Goal: Information Seeking & Learning: Learn about a topic

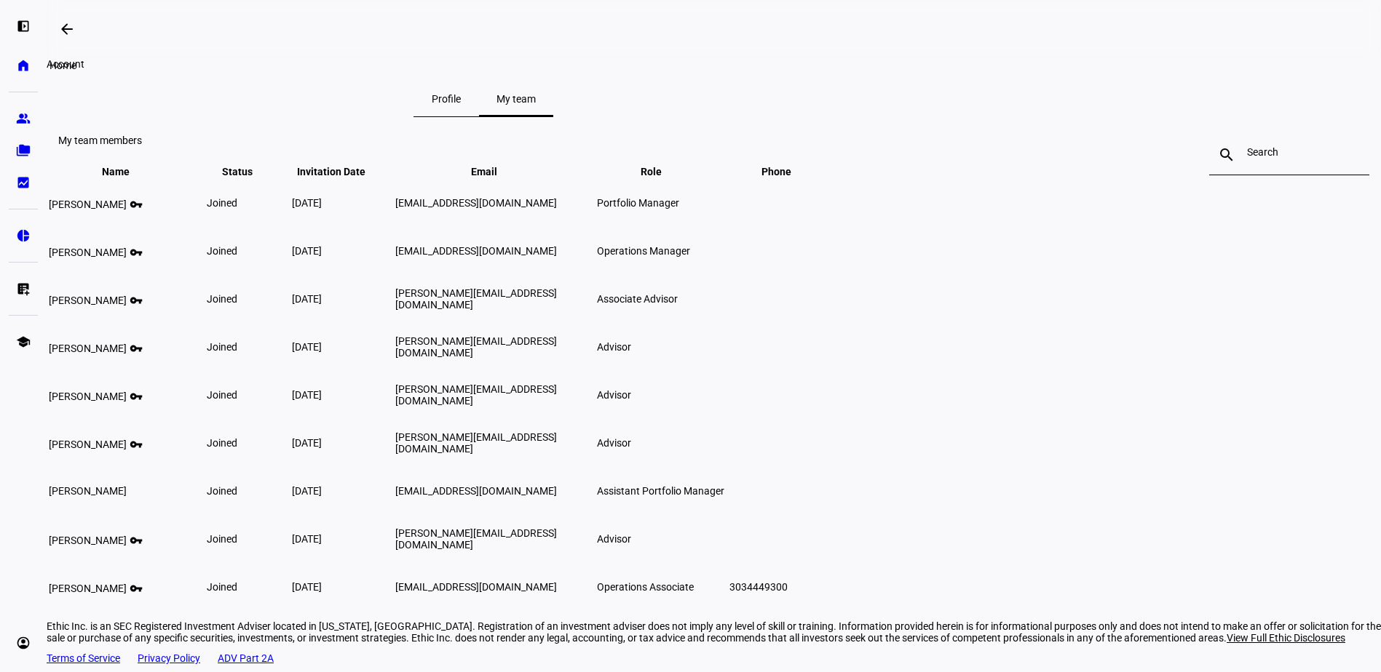
click at [20, 67] on eth-mat-symbol "home" at bounding box center [23, 65] width 15 height 15
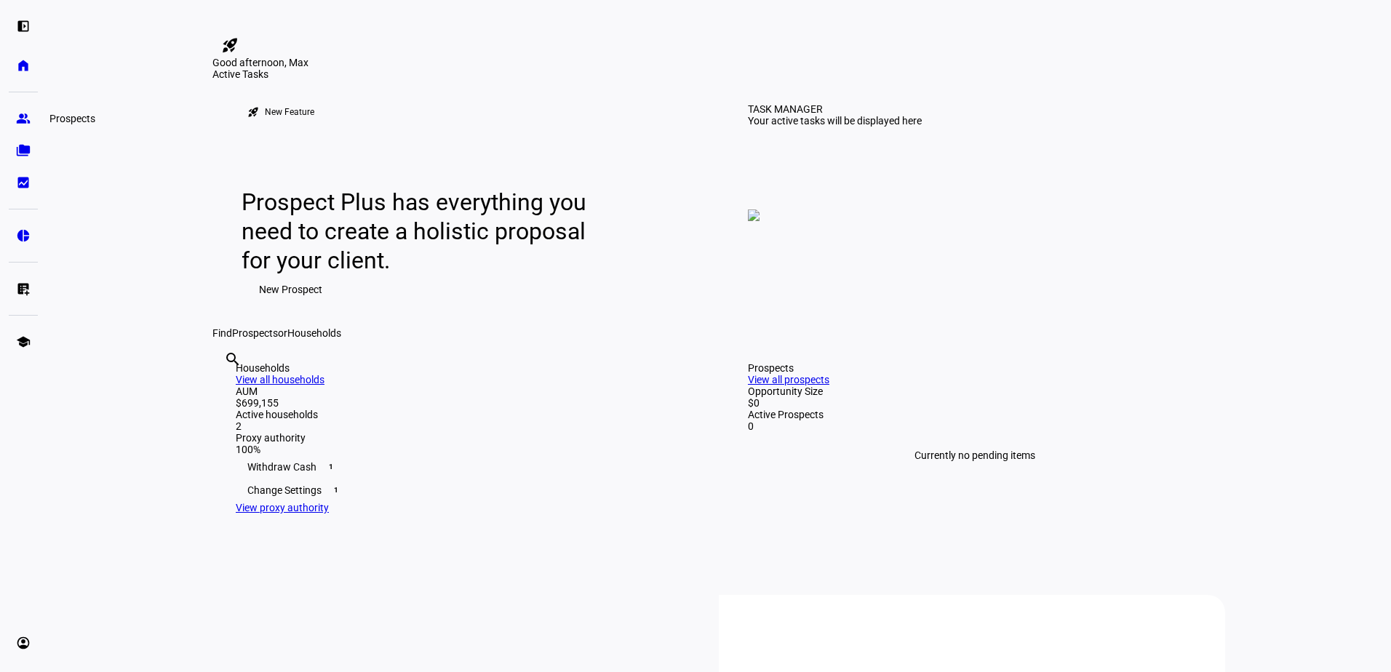
click at [24, 114] on eth-mat-symbol "group" at bounding box center [23, 118] width 15 height 15
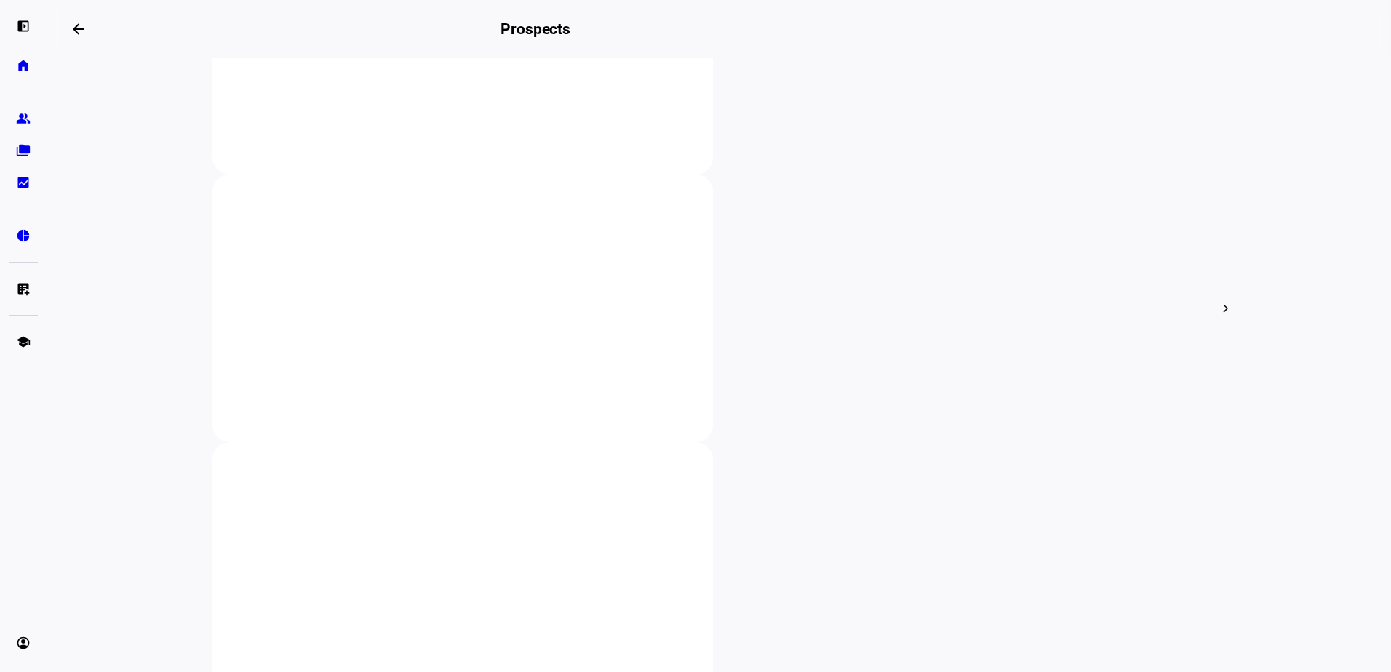
scroll to position [73, 0]
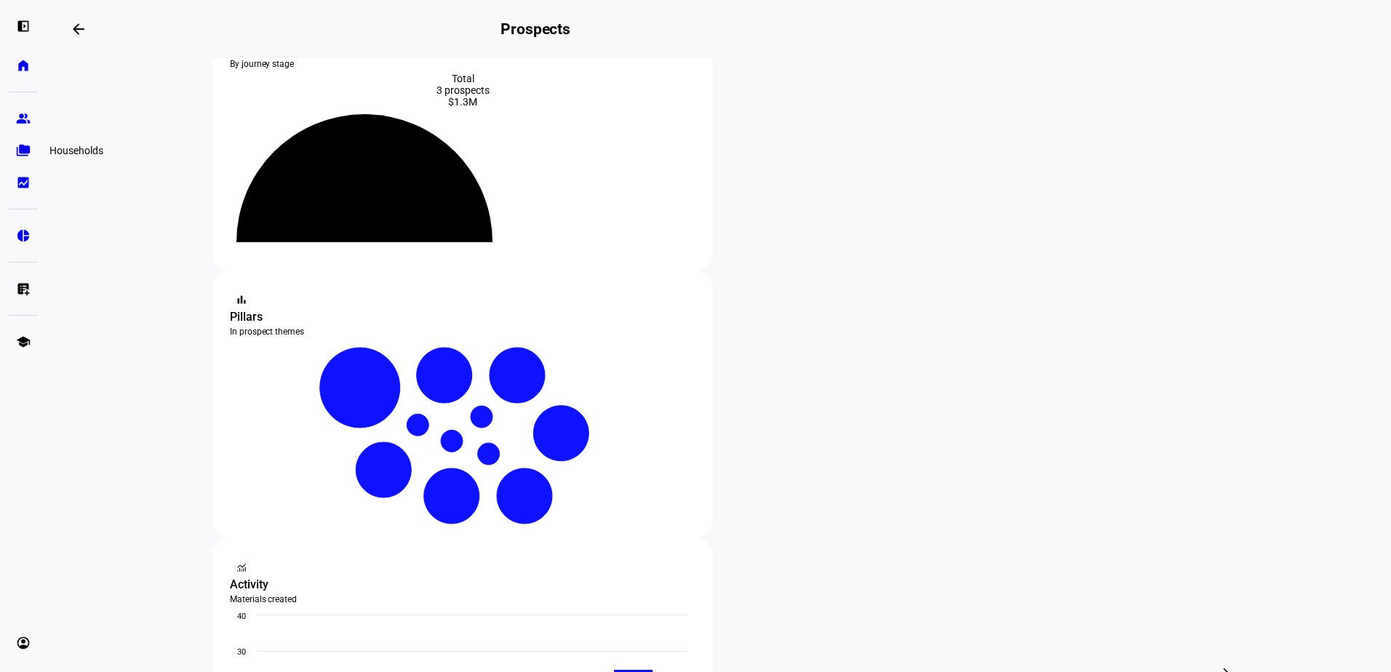
click at [28, 155] on eth-mat-symbol "folder_copy" at bounding box center [23, 150] width 15 height 15
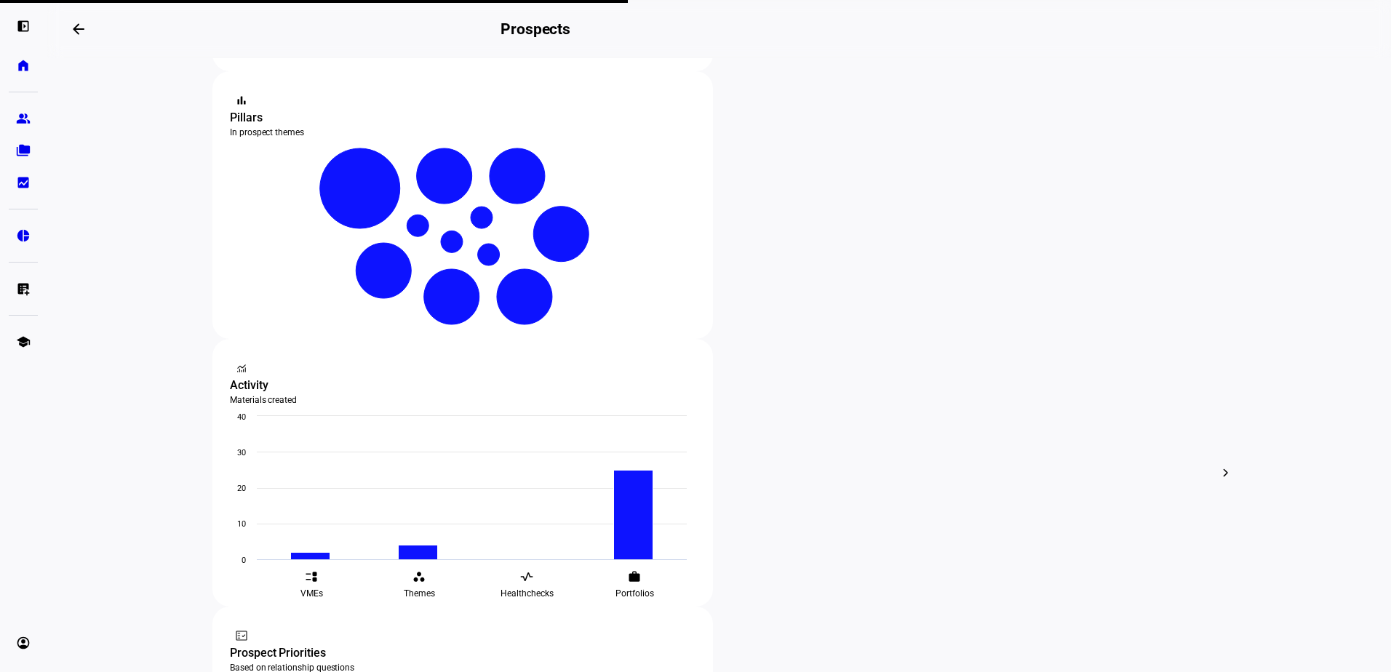
scroll to position [364, 0]
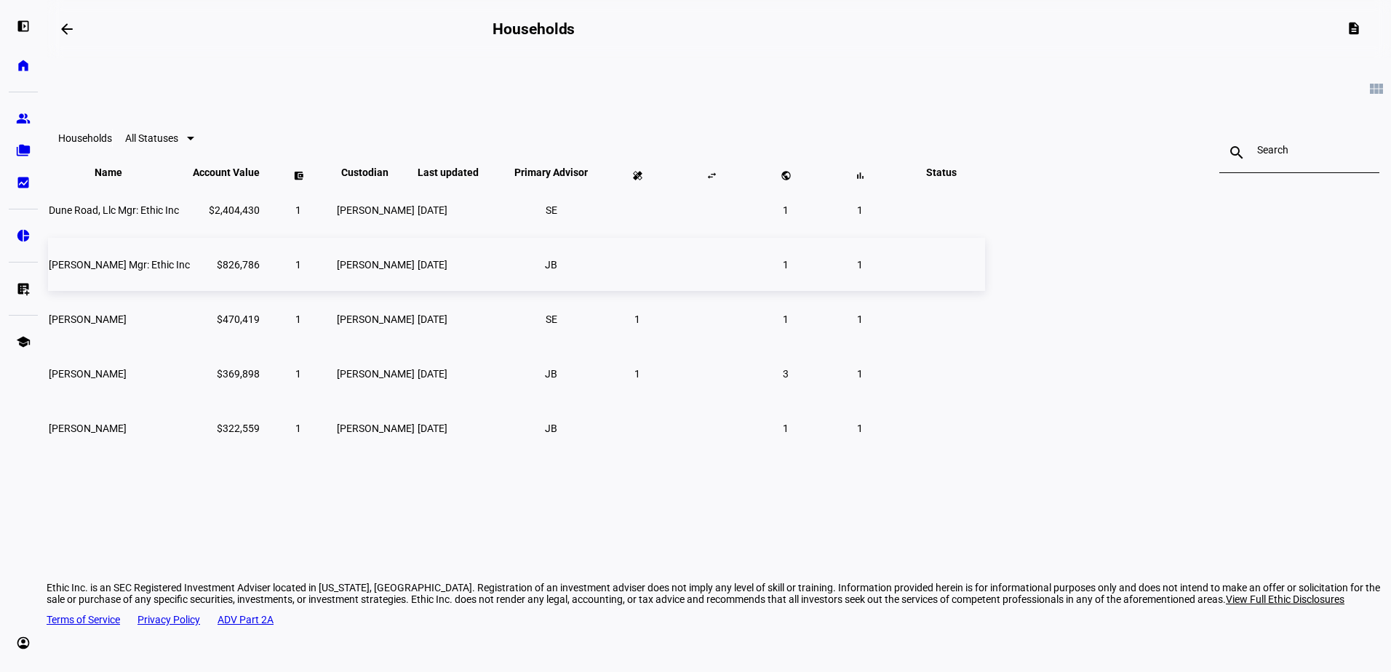
click at [335, 291] on td "1" at bounding box center [298, 264] width 73 height 53
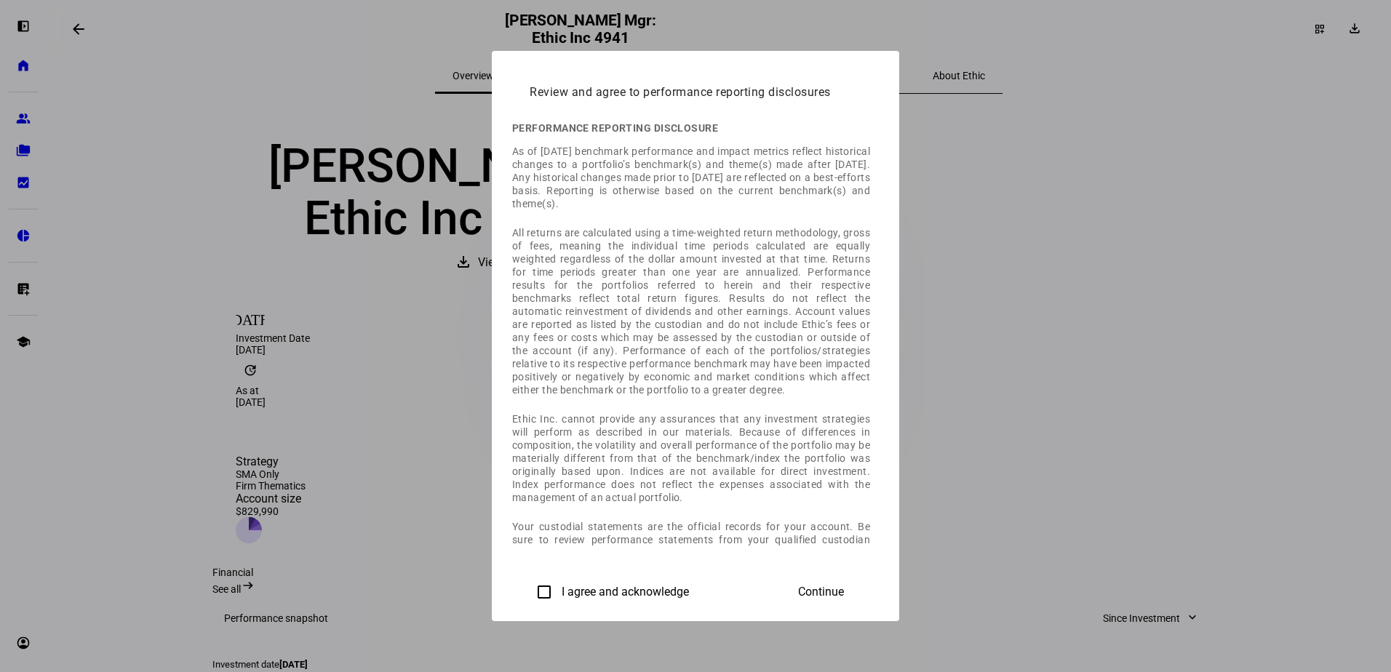
click at [530, 589] on input "I agree and acknowledge" at bounding box center [544, 592] width 29 height 29
checkbox input "true"
click at [844, 589] on span "Continue" at bounding box center [821, 592] width 46 height 13
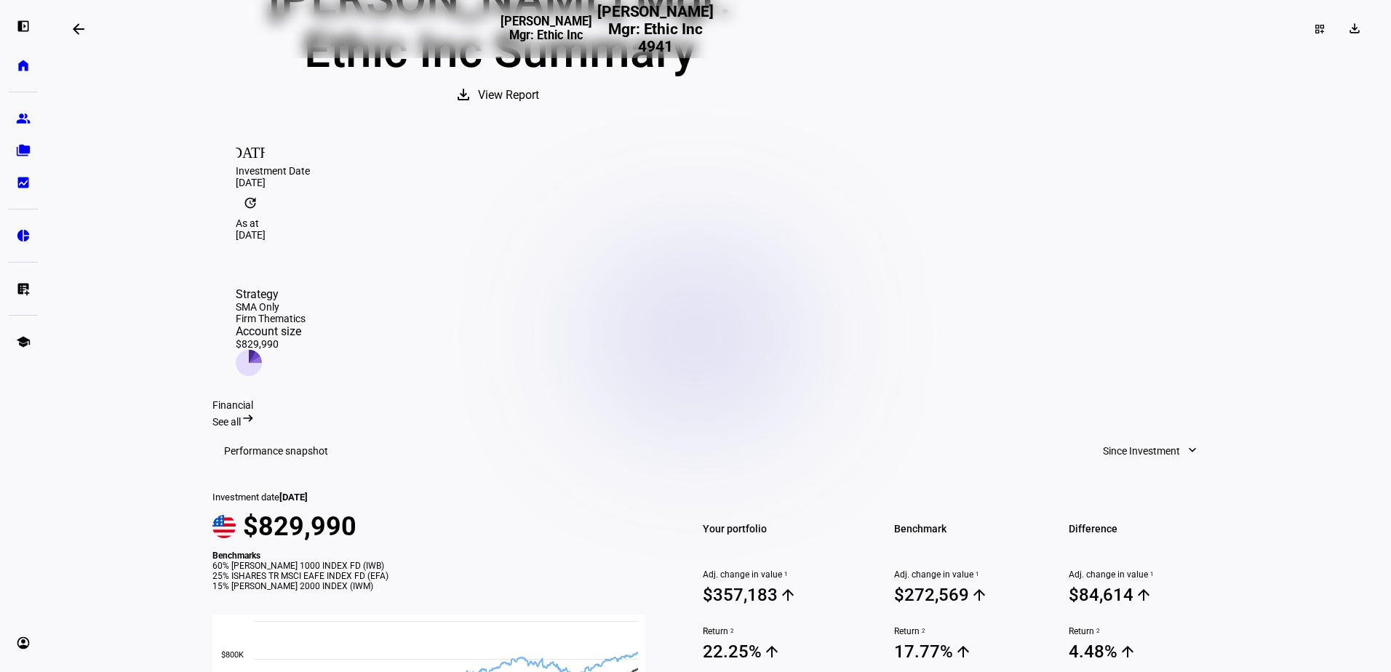
scroll to position [161, 0]
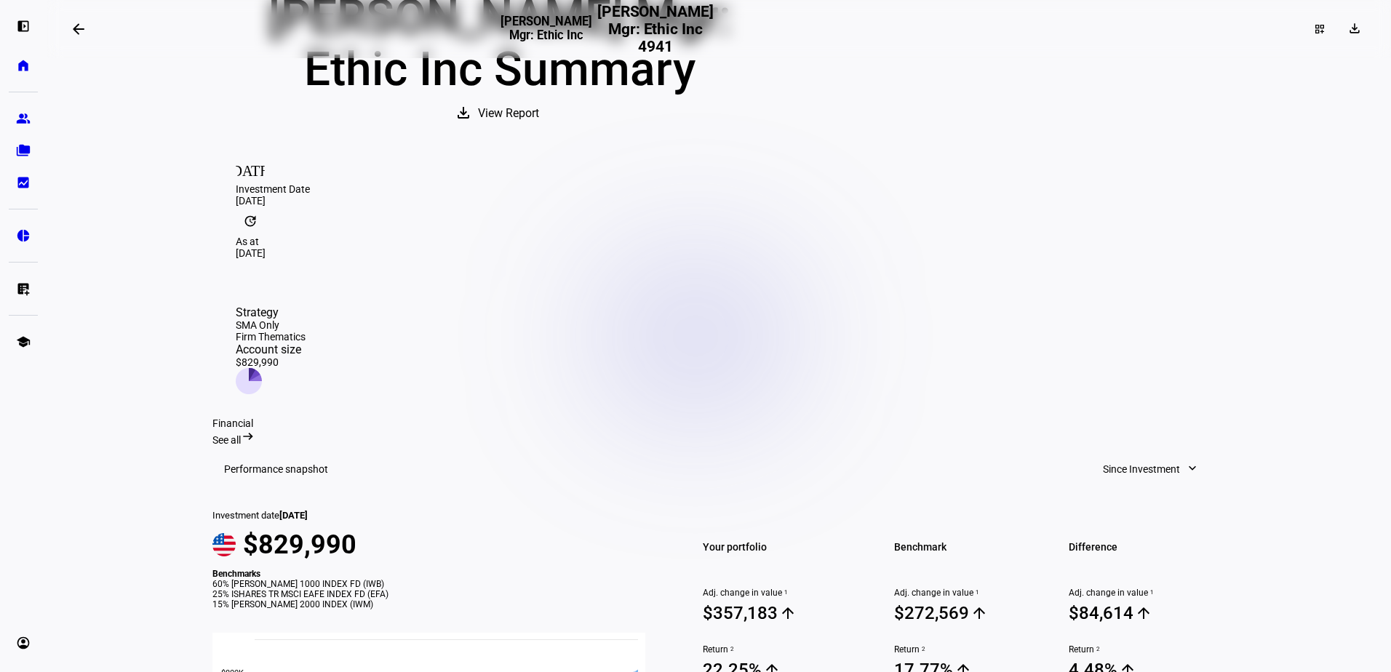
click at [255, 429] on mat-icon "arrow_right_alt" at bounding box center [248, 436] width 15 height 15
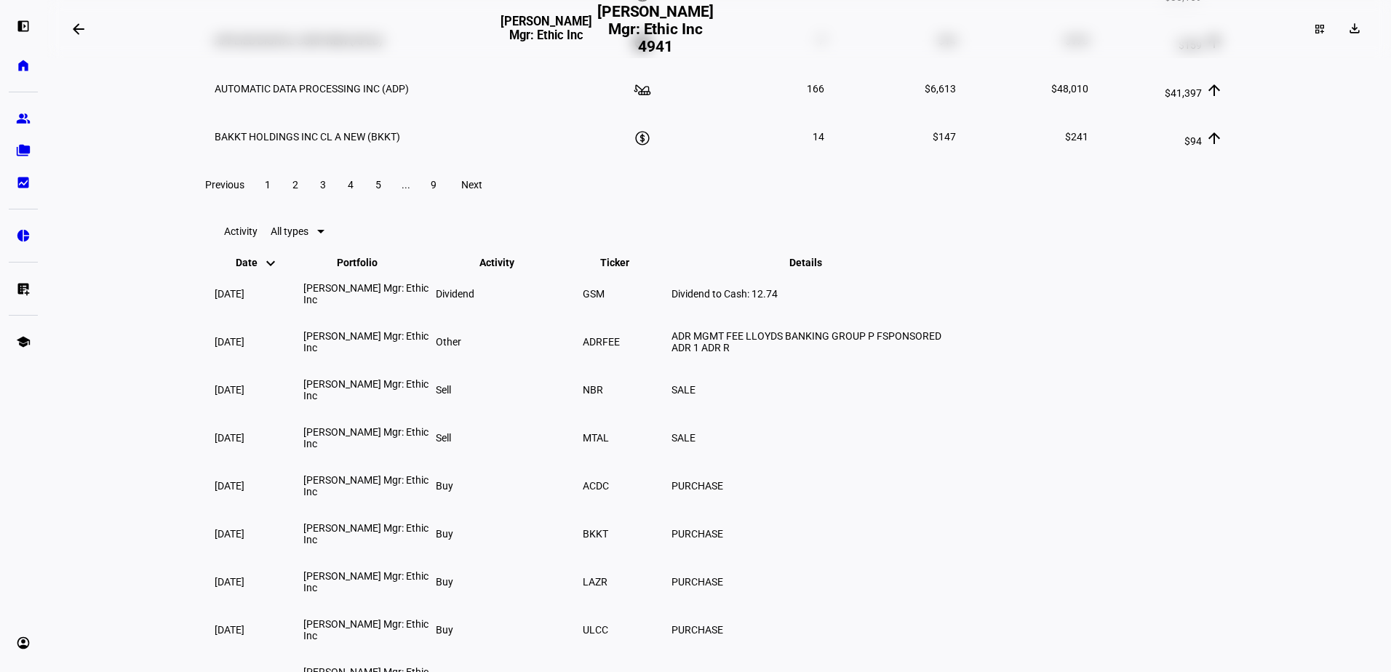
scroll to position [2708, 0]
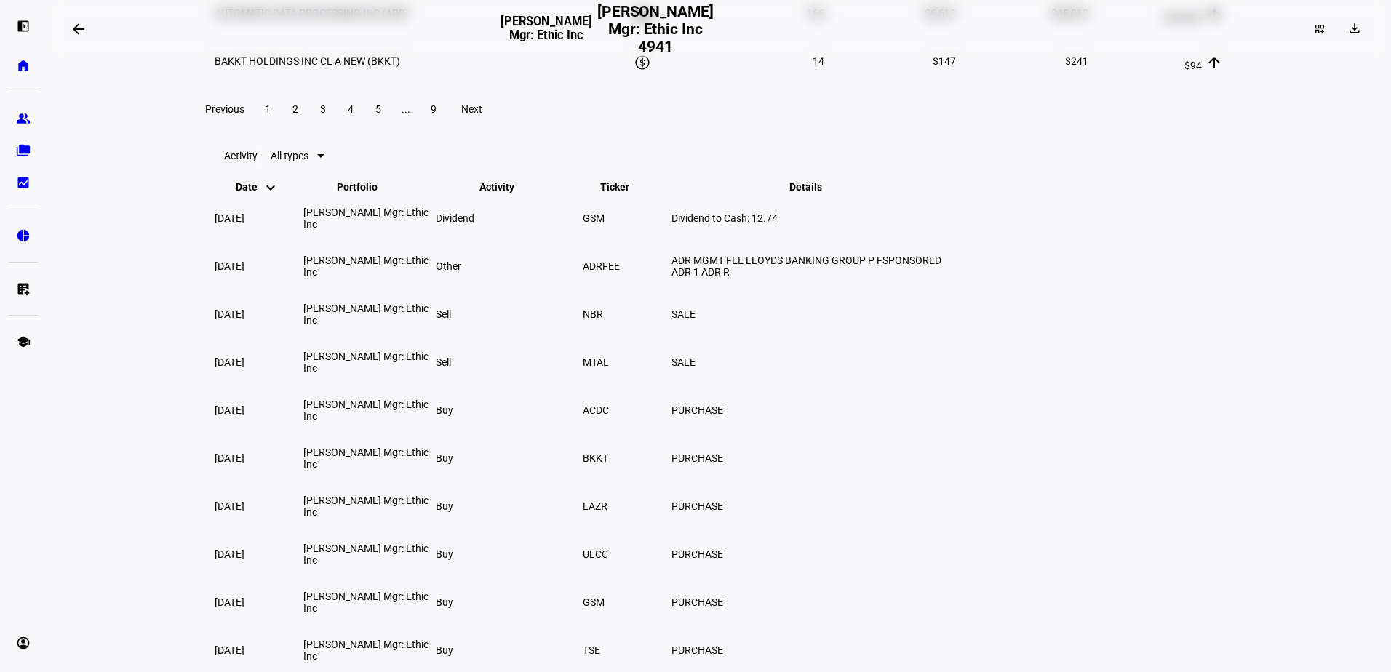
click at [298, 115] on span "2" at bounding box center [296, 109] width 6 height 12
click at [437, 115] on span "9" at bounding box center [434, 109] width 6 height 12
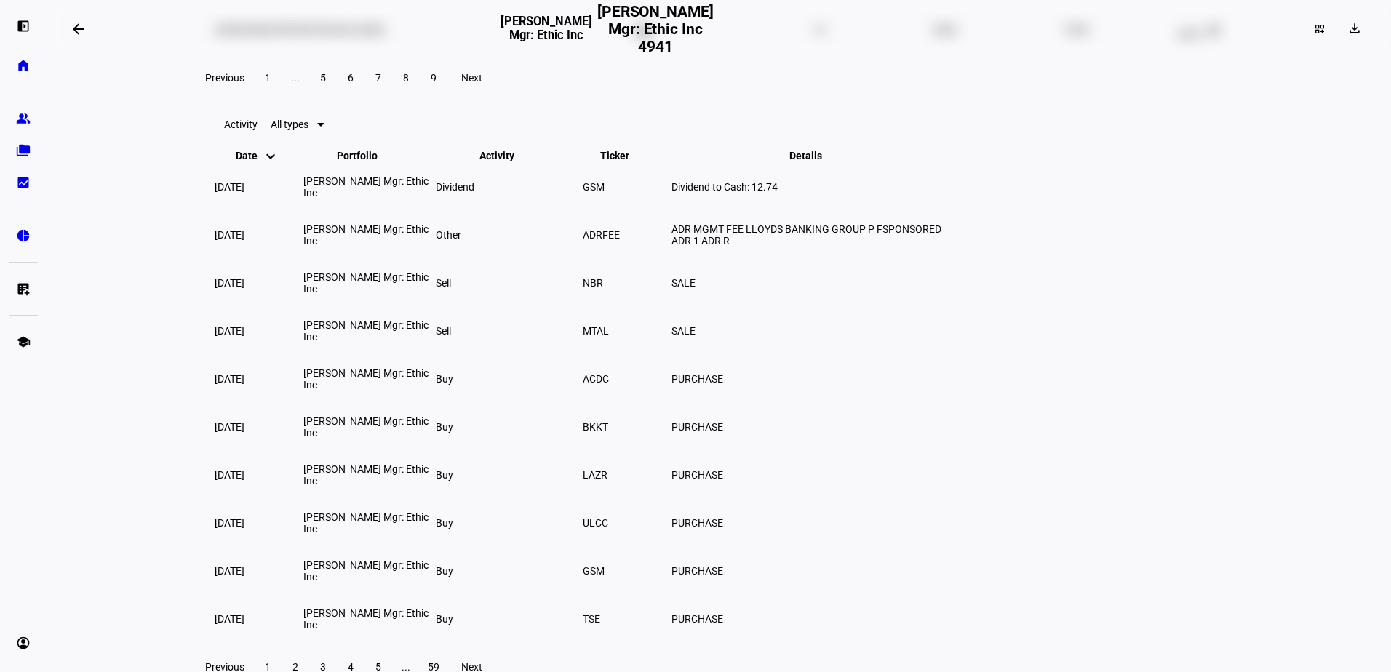
scroll to position [2378, 0]
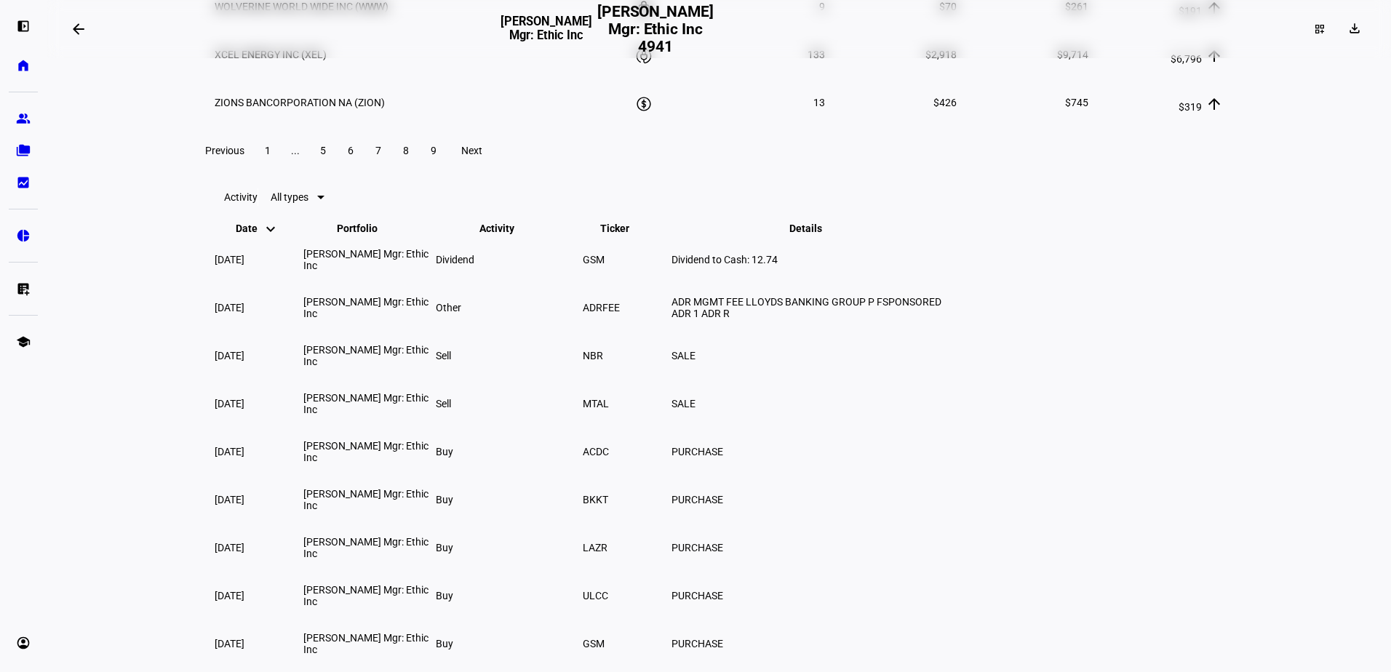
click at [281, 168] on span at bounding box center [268, 150] width 26 height 35
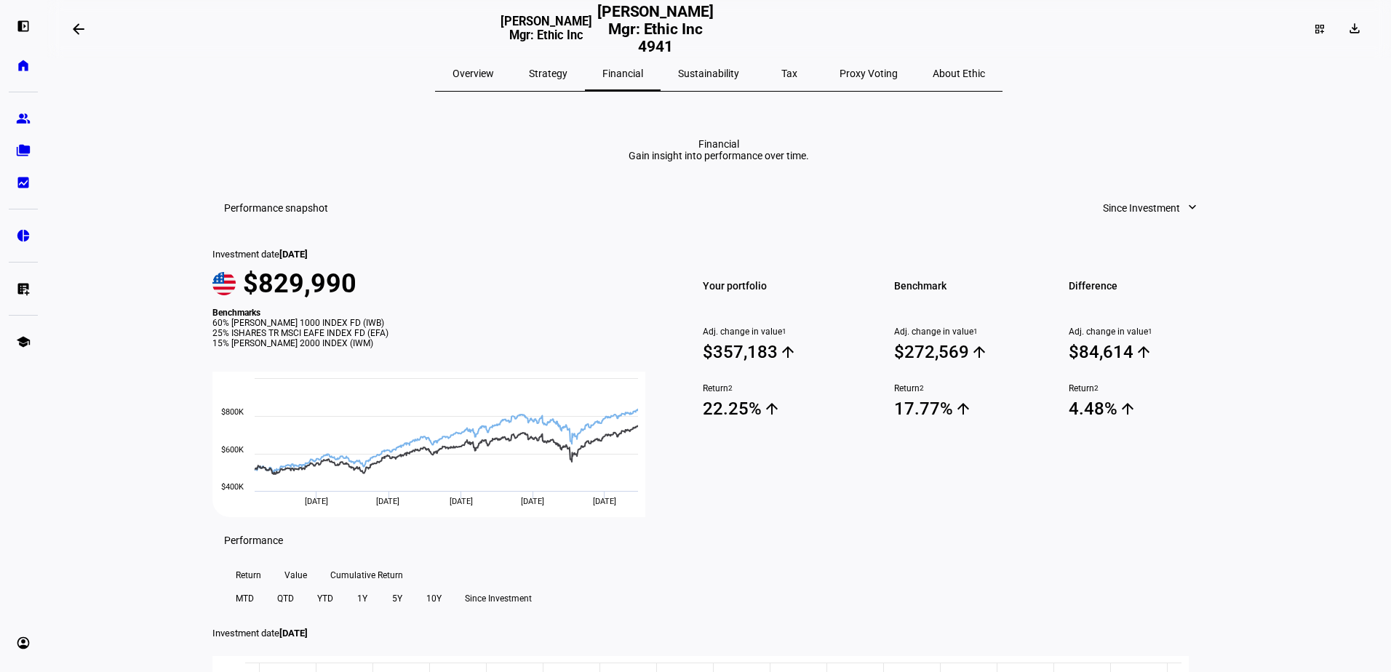
scroll to position [0, 0]
click at [568, 71] on span "Strategy" at bounding box center [548, 76] width 39 height 10
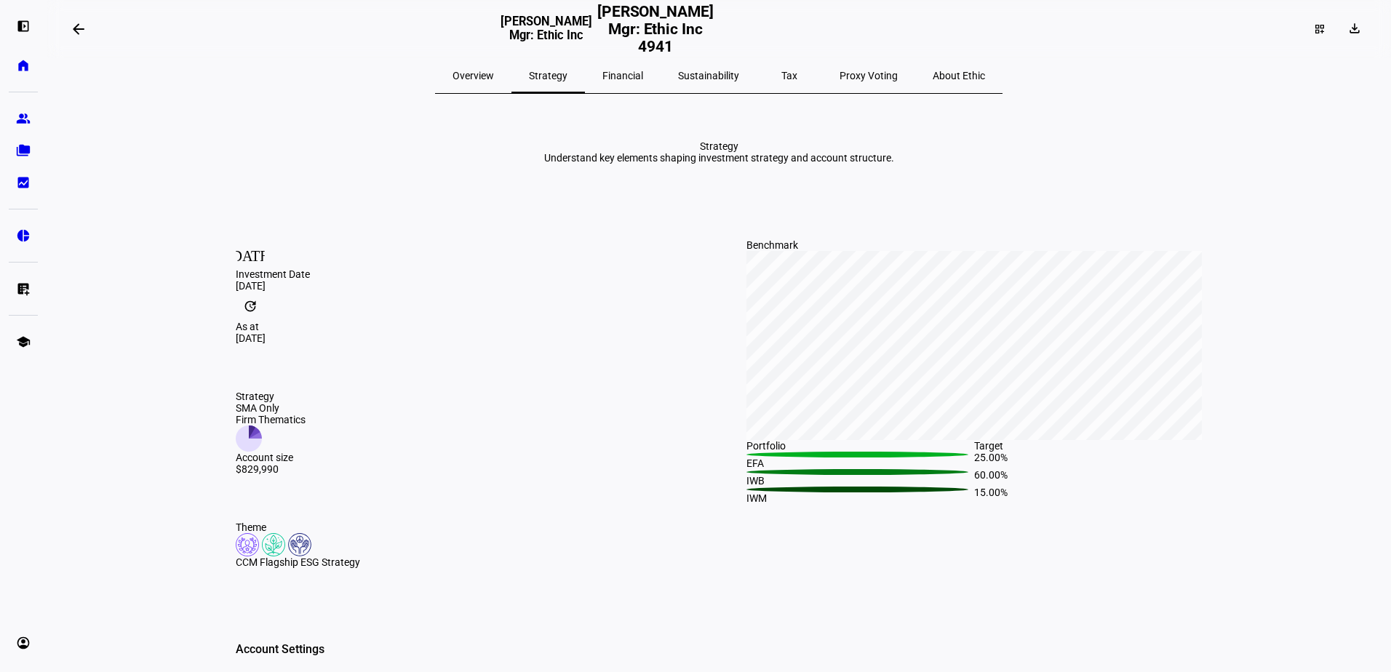
click at [494, 75] on span "Overview" at bounding box center [473, 76] width 41 height 10
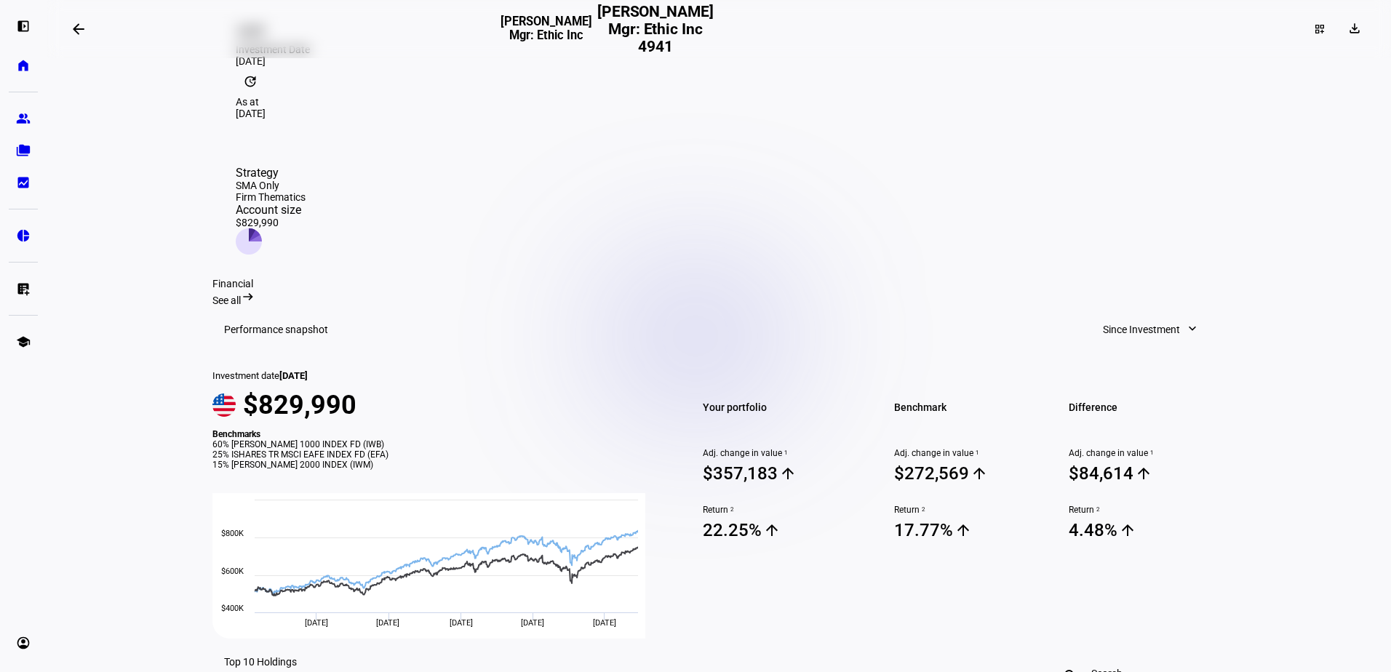
scroll to position [218, 0]
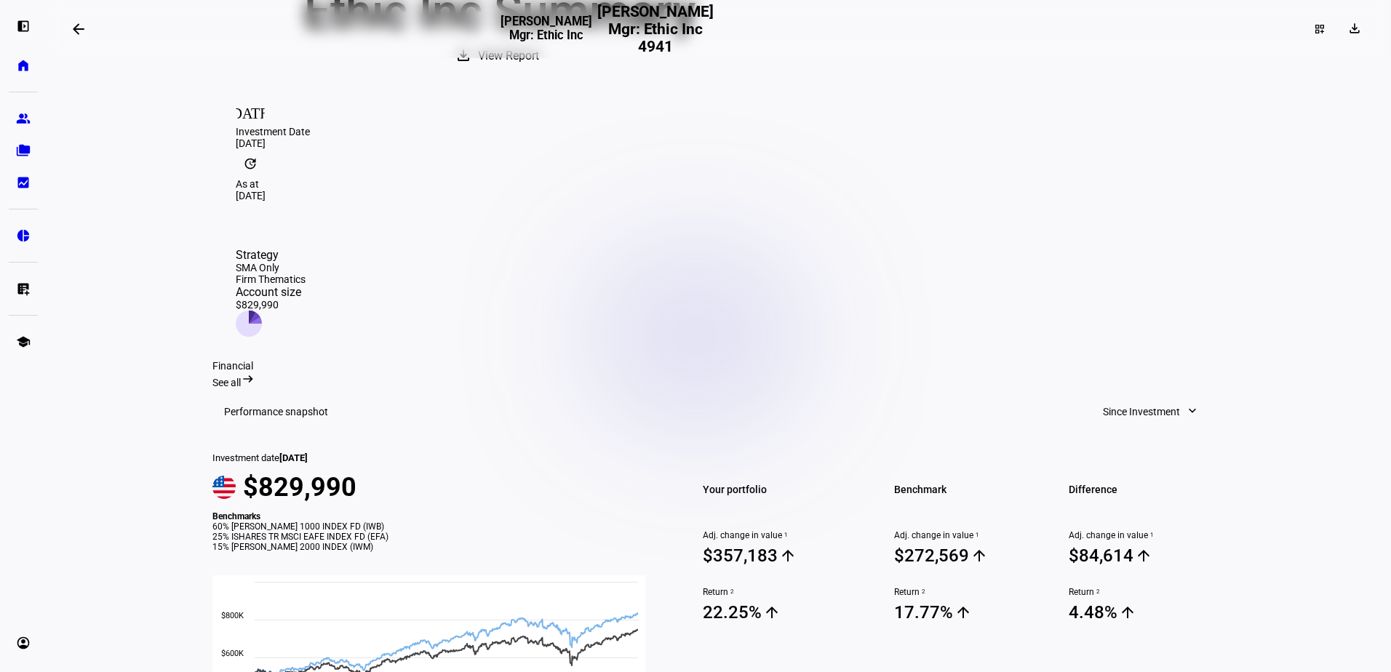
click at [241, 377] on span "See all" at bounding box center [227, 383] width 28 height 12
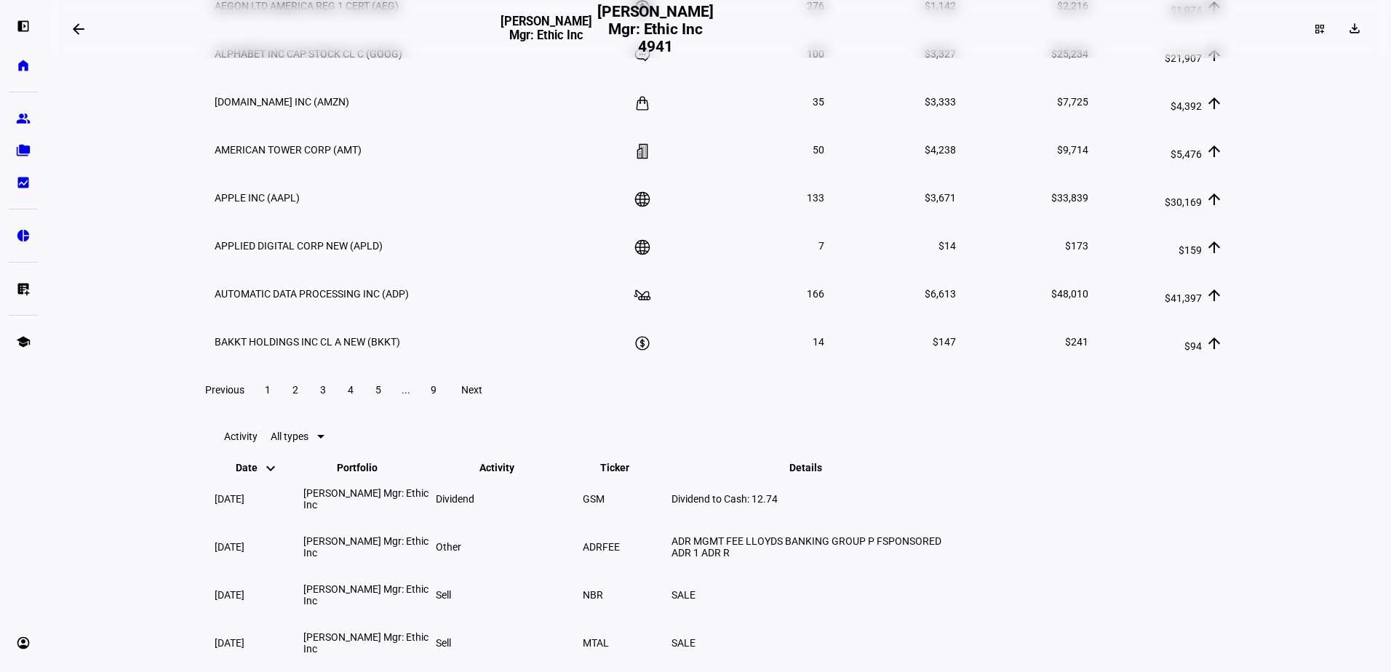
scroll to position [2402, 0]
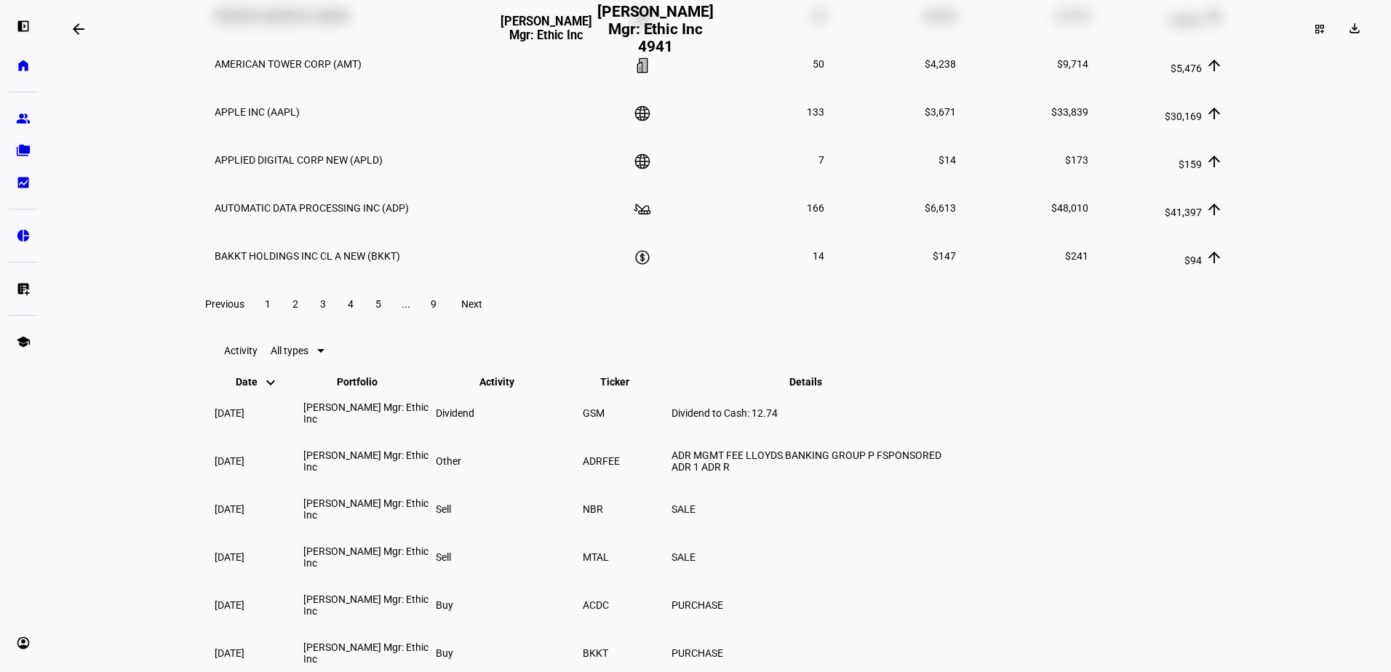
scroll to position [2512, 0]
click at [1185, 328] on div "Previous 1 2 3 4 5 ... 9 Next" at bounding box center [718, 305] width 1049 height 47
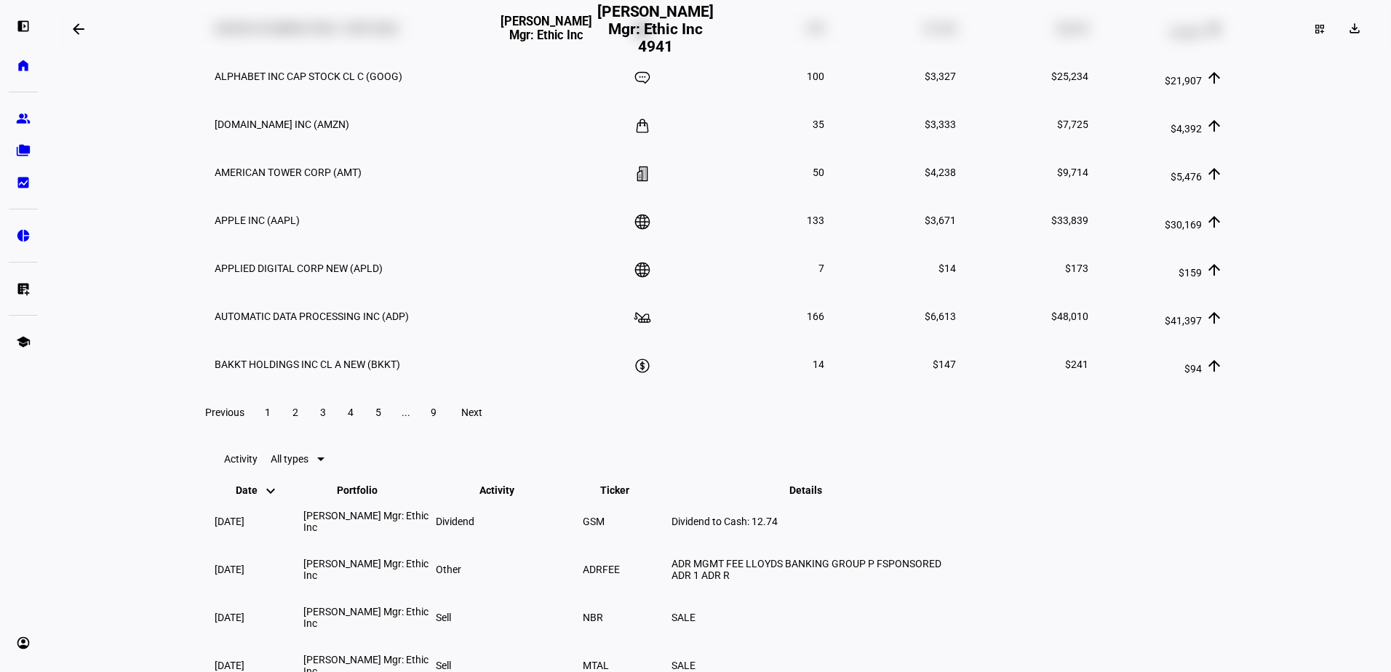
scroll to position [2367, 0]
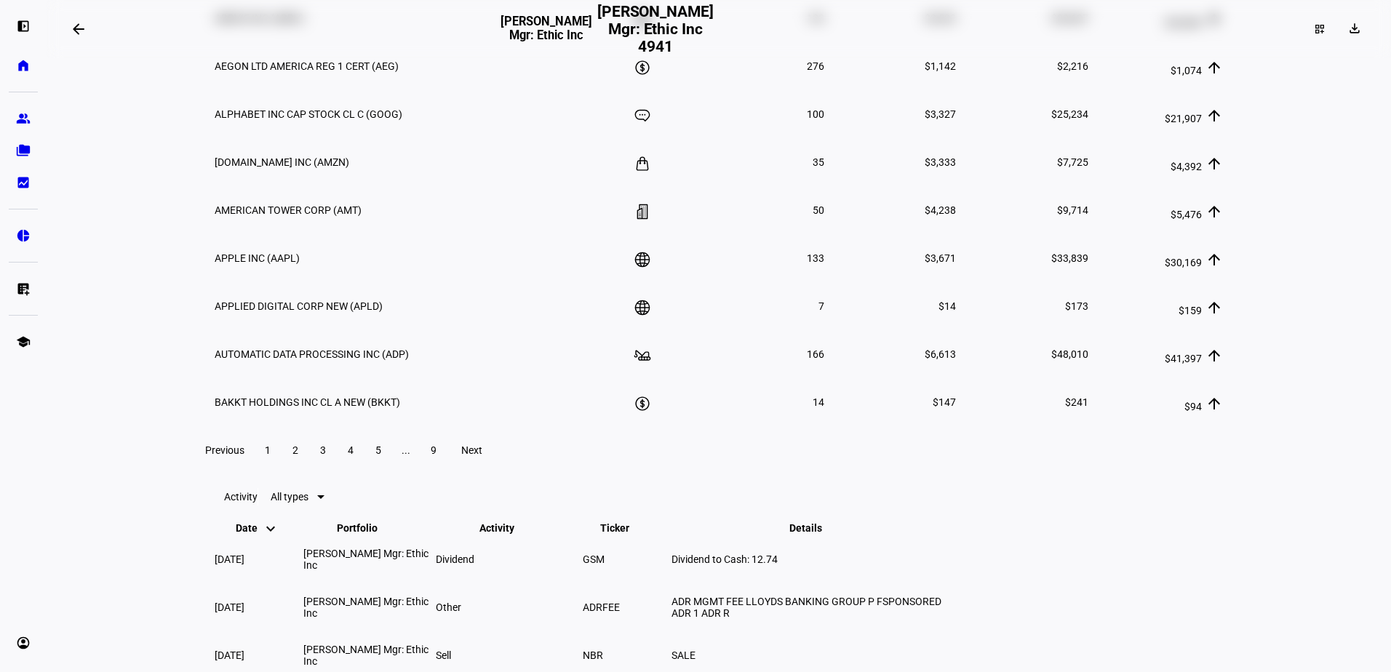
drag, startPoint x: 457, startPoint y: 201, endPoint x: 395, endPoint y: 198, distance: 61.9
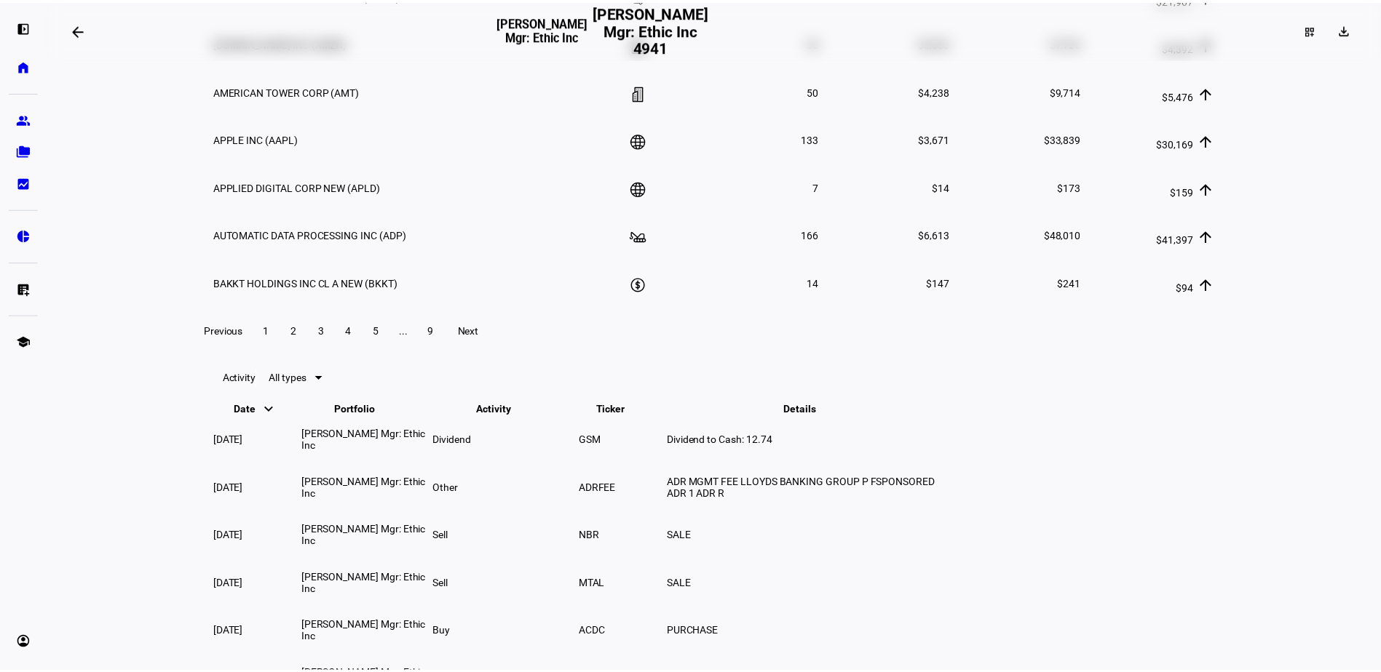
scroll to position [2512, 0]
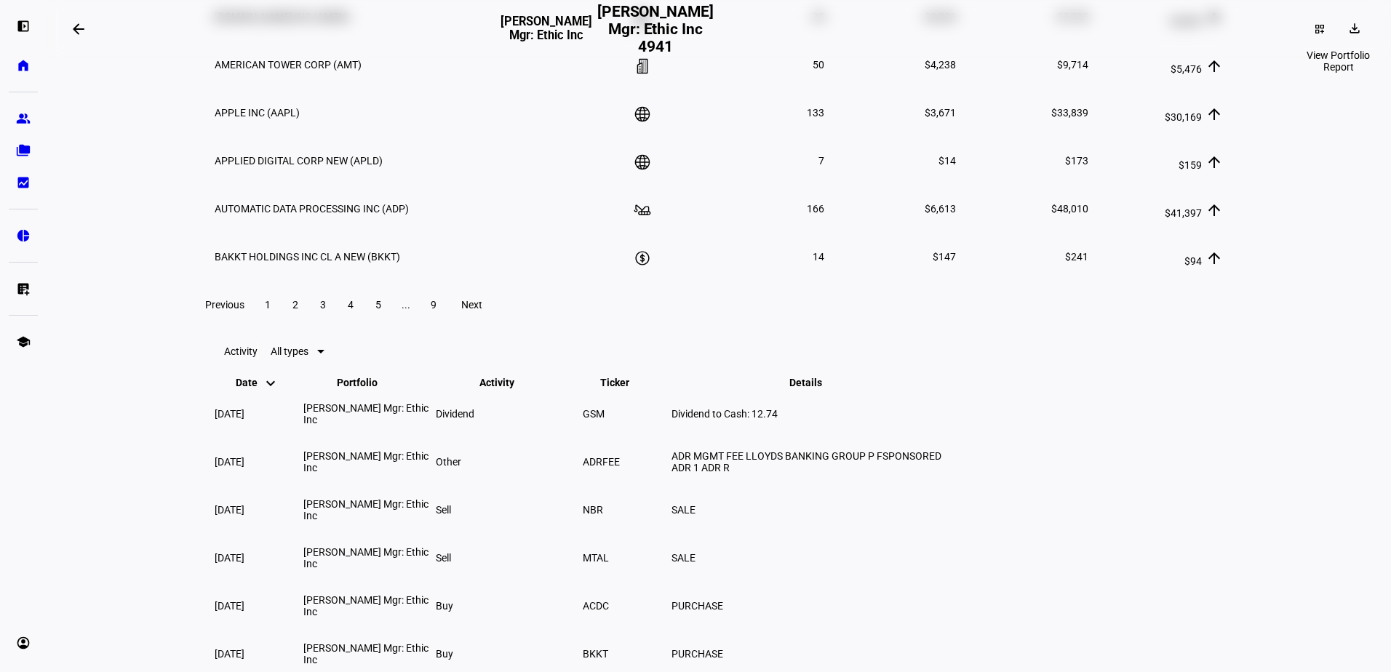
click at [1358, 27] on span at bounding box center [1359, 28] width 2 height 23
click at [1305, 82] on button "Portfolio Report" at bounding box center [1312, 99] width 104 height 35
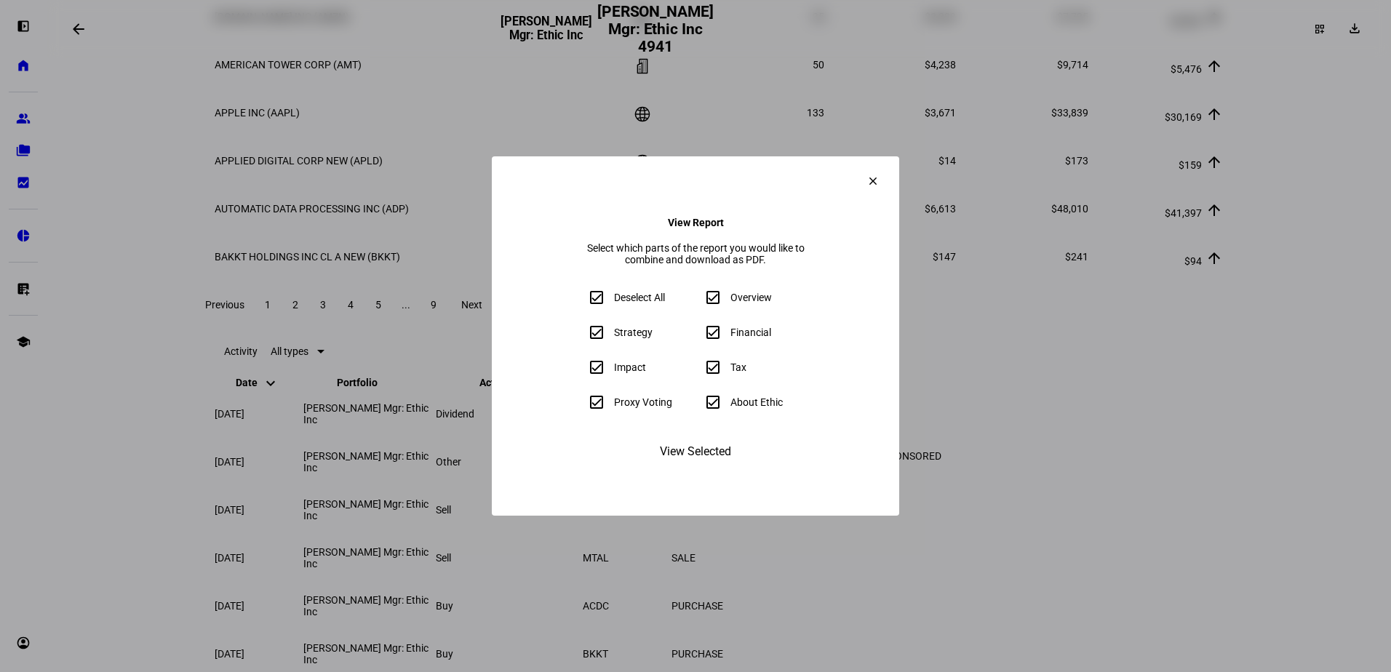
click at [880, 175] on mat-icon "clear" at bounding box center [873, 181] width 13 height 13
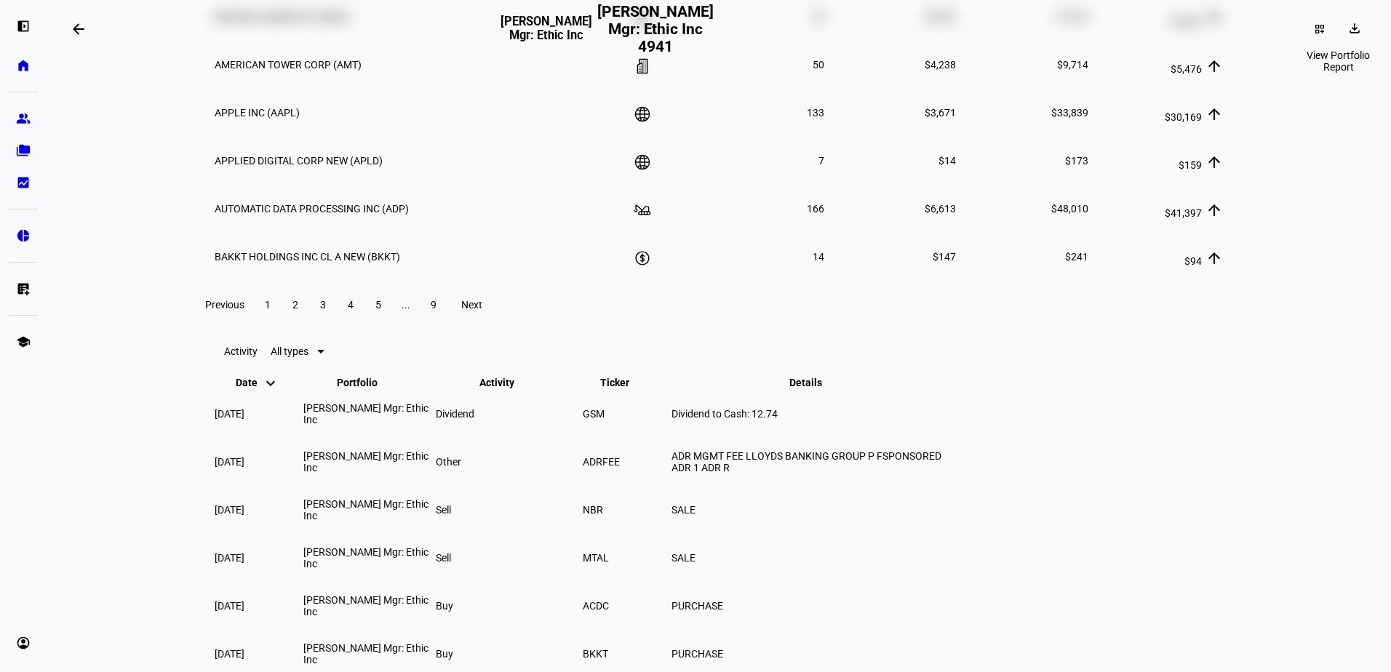
click at [1353, 21] on mat-icon "download" at bounding box center [1355, 28] width 15 height 15
click at [1303, 64] on span "Portfolio Factsheet" at bounding box center [1311, 64] width 87 height 12
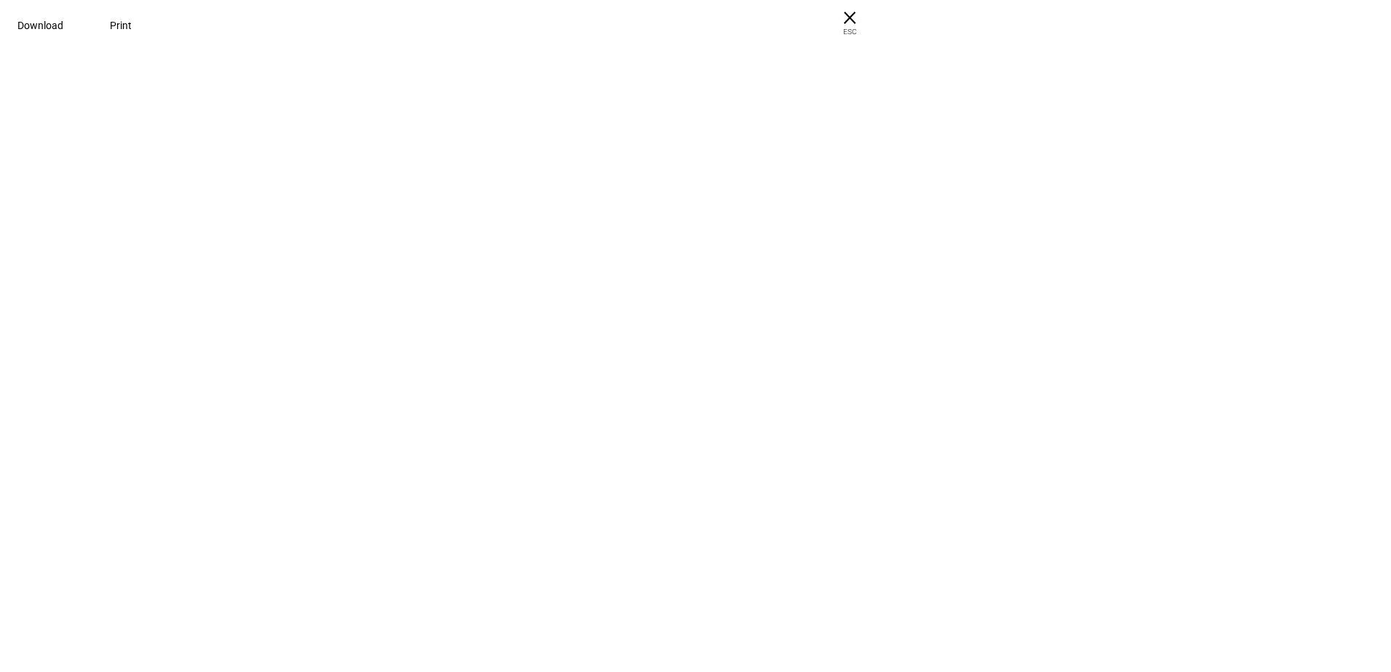
drag, startPoint x: 814, startPoint y: 252, endPoint x: 723, endPoint y: 299, distance: 103.2
click at [814, 73] on div at bounding box center [695, 36] width 1391 height 73
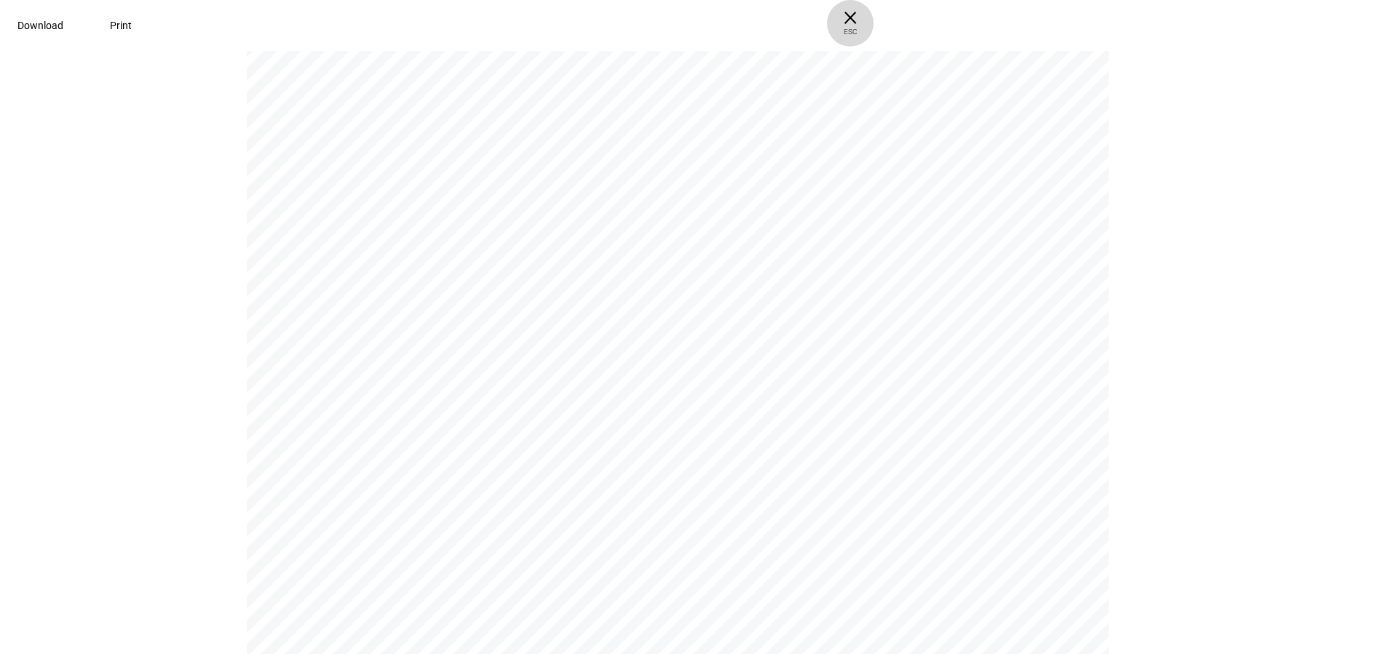
click at [873, 22] on span "× ESC" at bounding box center [850, 23] width 47 height 47
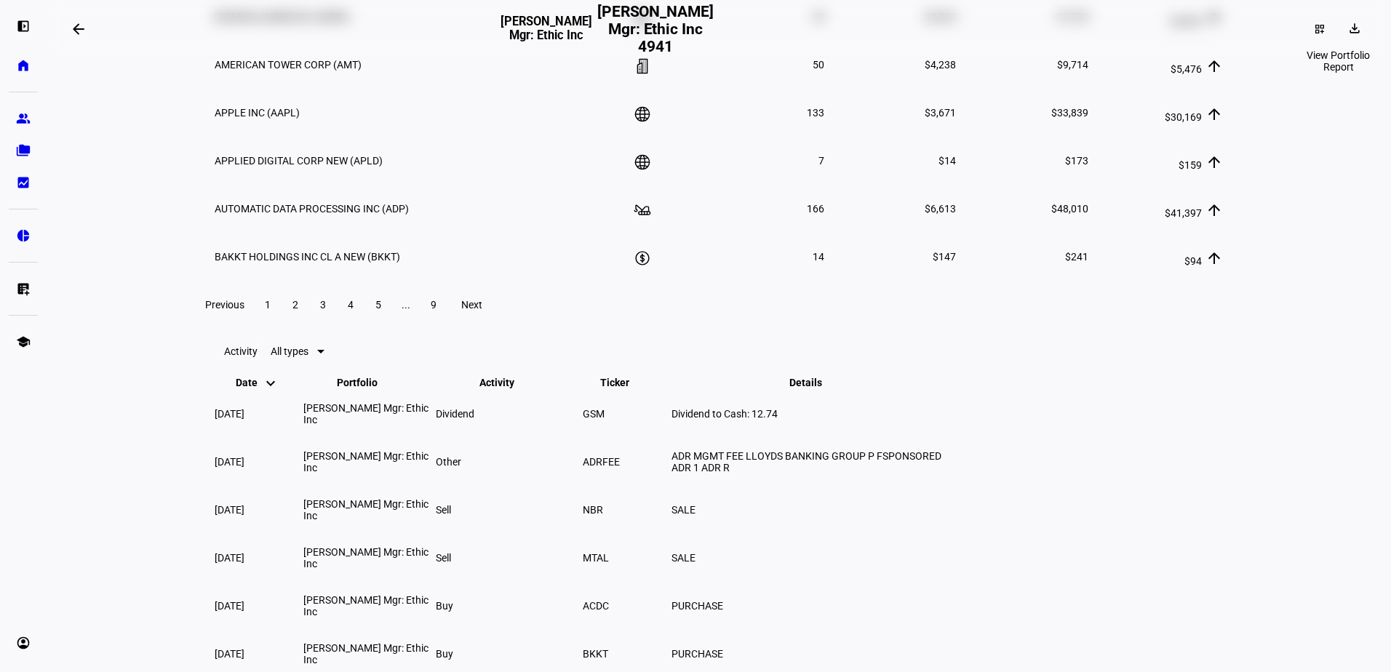
click at [1358, 25] on span at bounding box center [1359, 28] width 2 height 23
click at [1307, 93] on span "Portfolio Report" at bounding box center [1304, 99] width 72 height 12
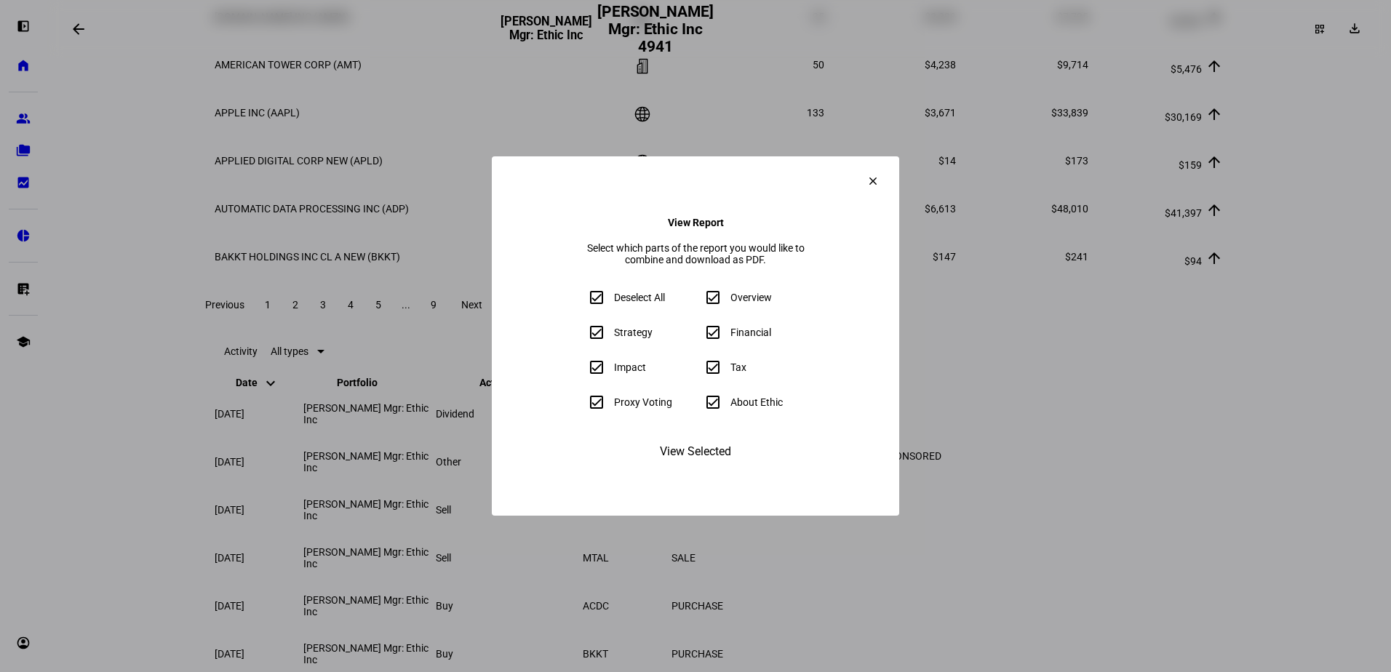
click at [880, 175] on mat-icon "clear" at bounding box center [873, 181] width 13 height 13
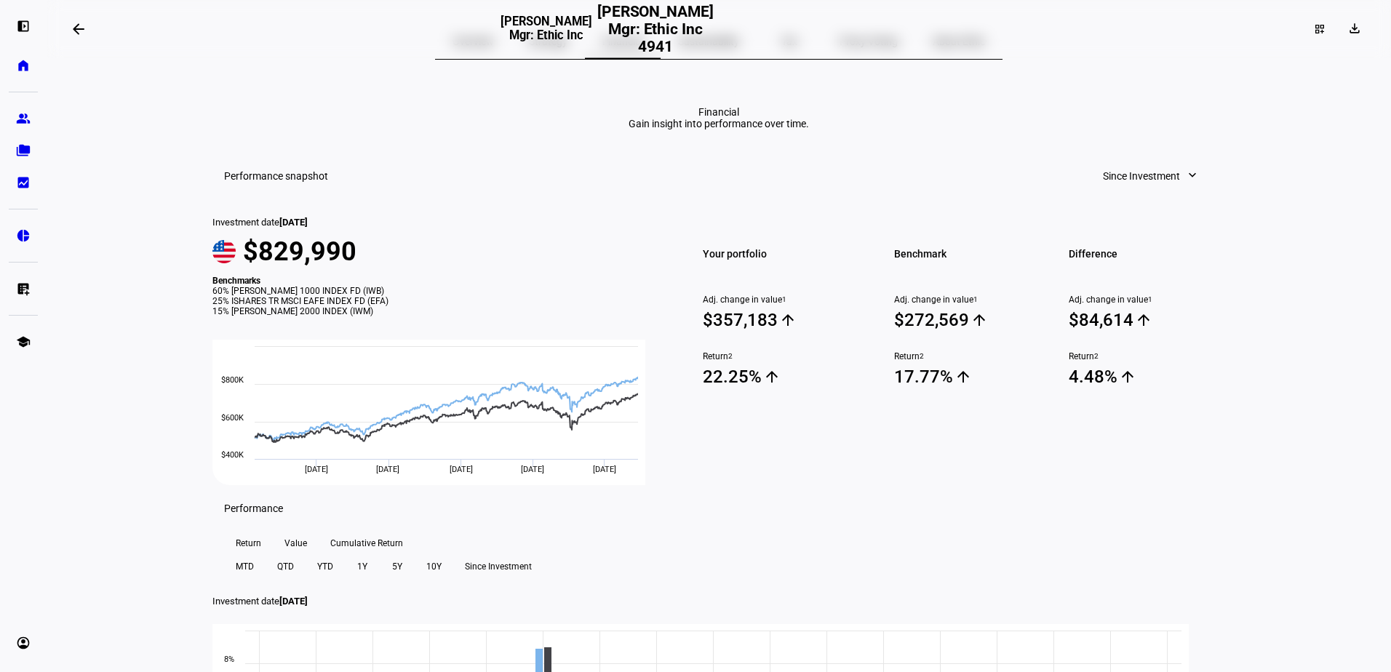
scroll to position [0, 0]
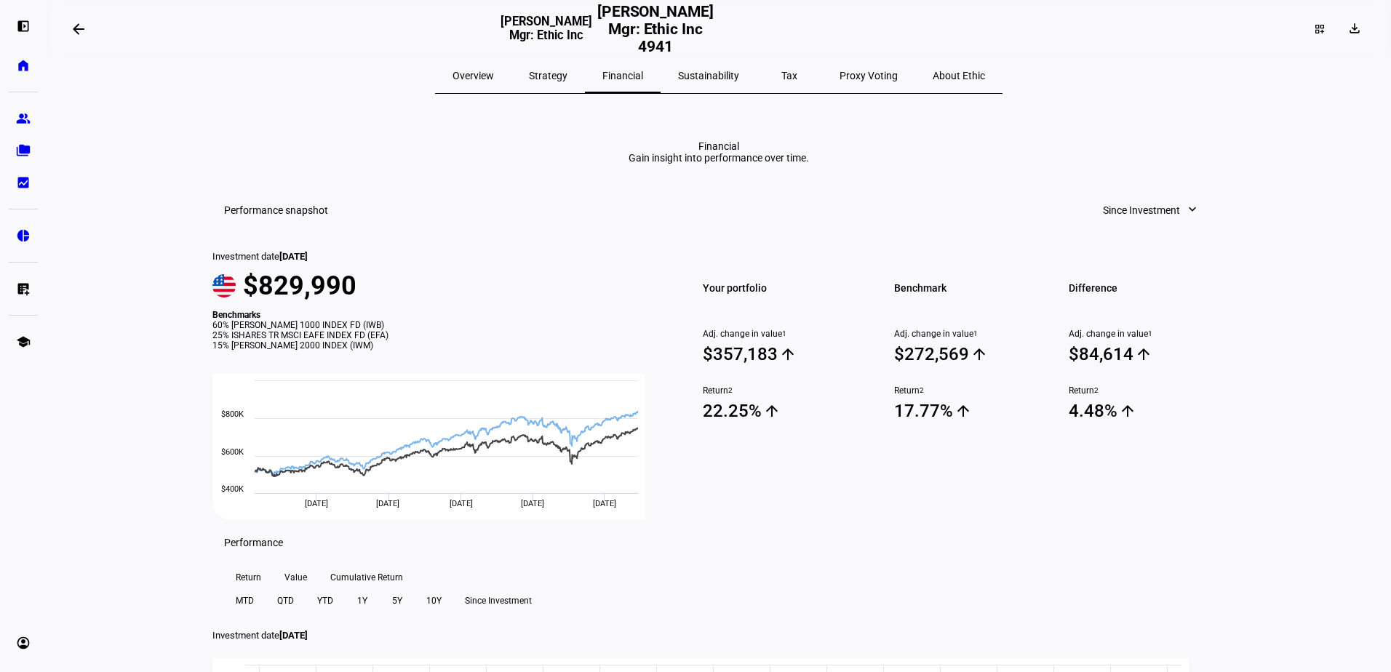
click at [494, 73] on span "Overview" at bounding box center [473, 76] width 41 height 10
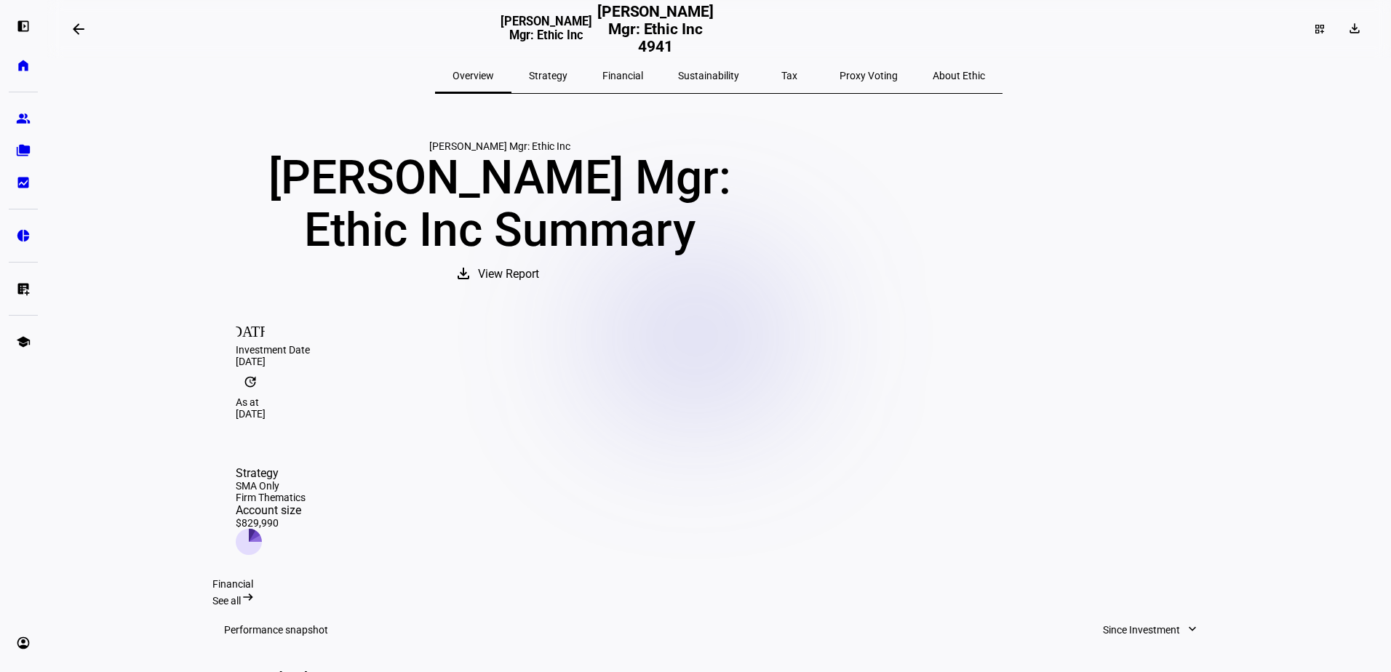
click at [643, 76] on span "Financial" at bounding box center [623, 76] width 41 height 10
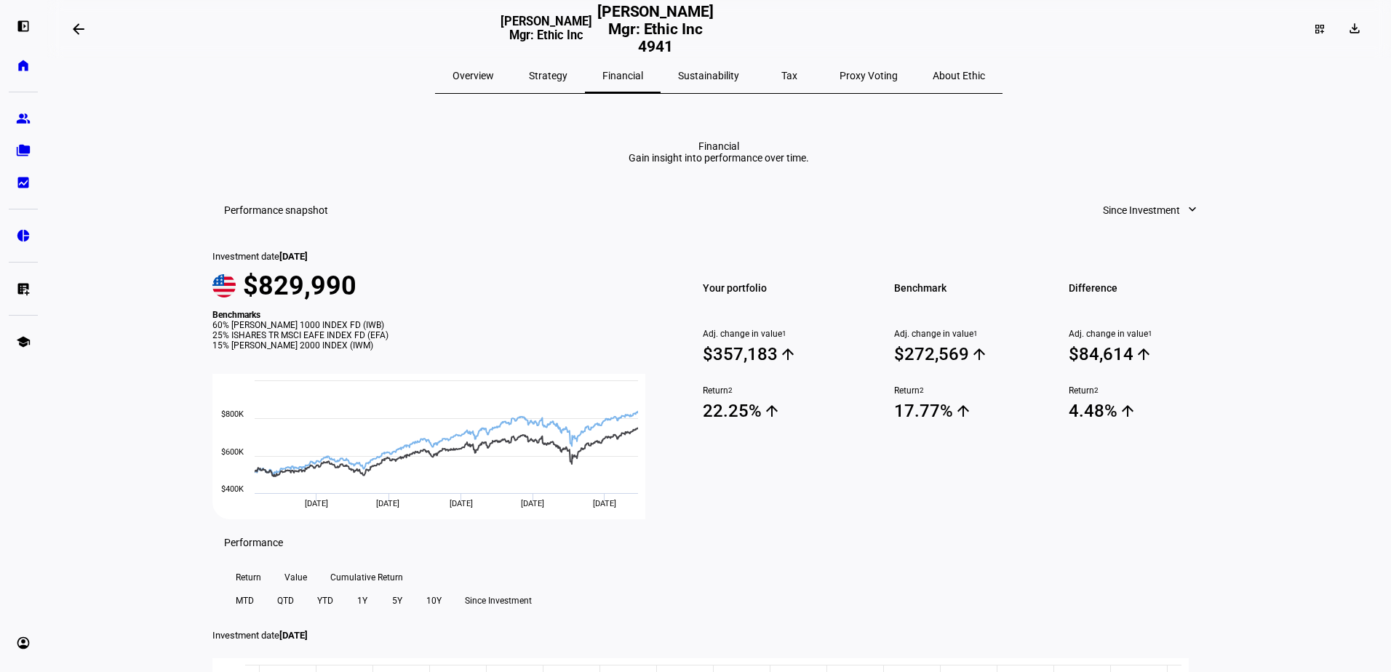
click at [568, 76] on span "Strategy" at bounding box center [548, 76] width 39 height 10
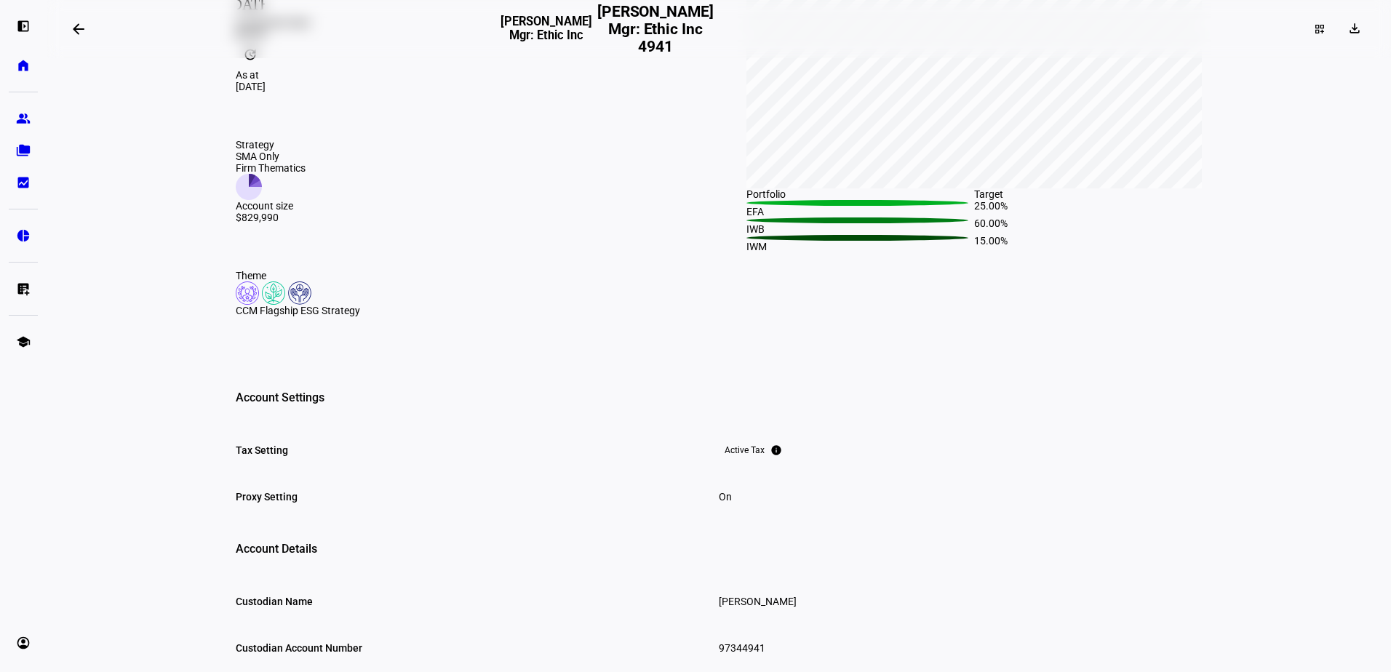
scroll to position [179, 0]
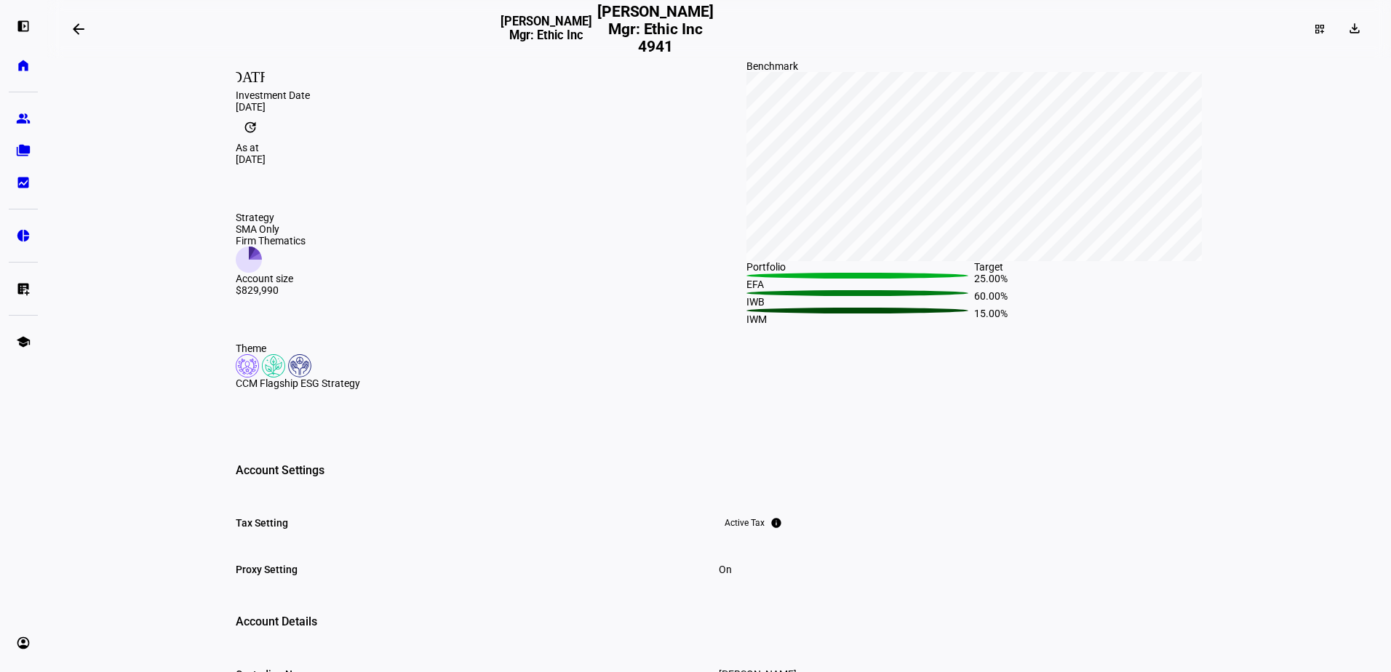
click at [301, 389] on div "CCM Flagship ESG Strategy" at bounding box center [464, 384] width 456 height 12
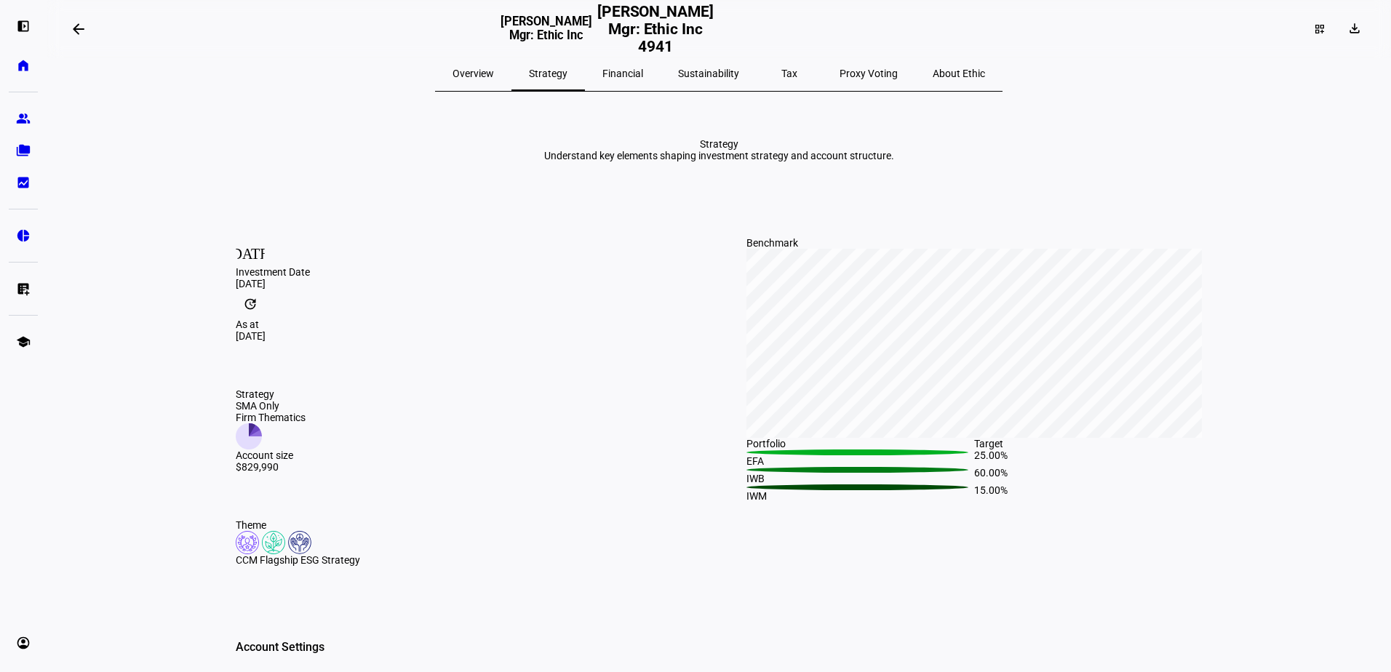
scroll to position [0, 0]
click at [494, 71] on span "Overview" at bounding box center [473, 76] width 41 height 10
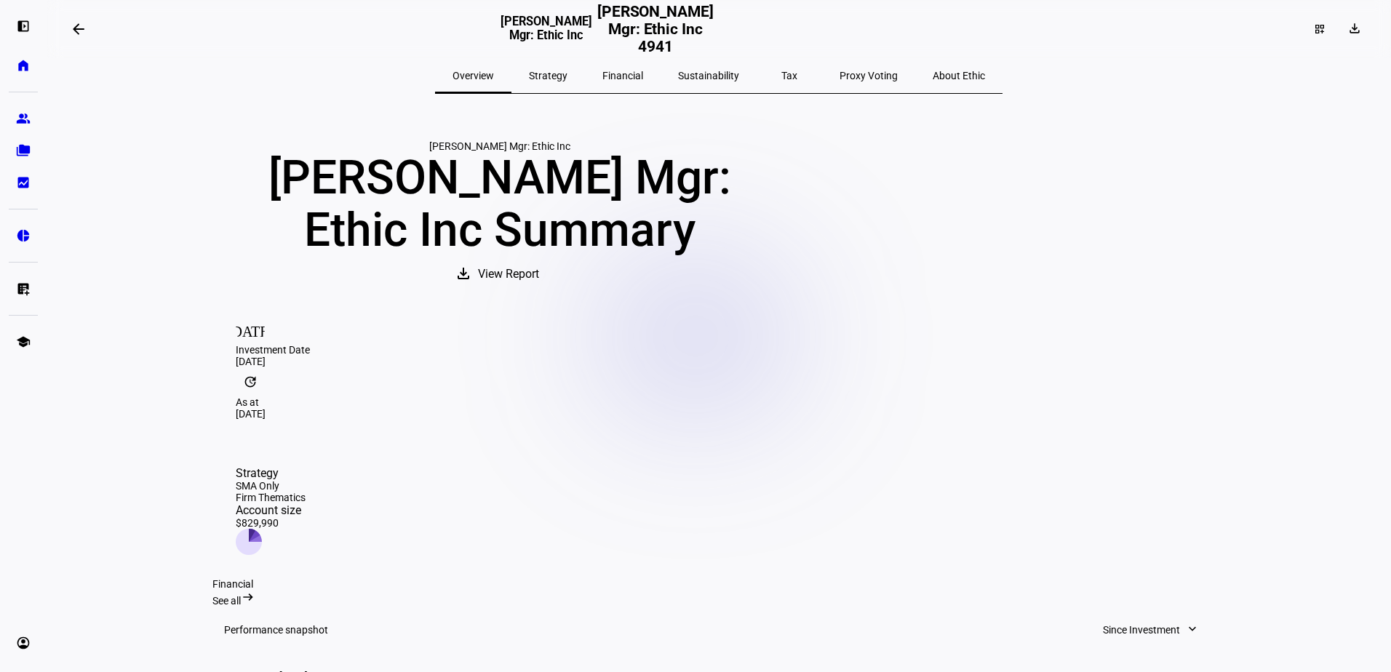
click at [568, 75] on span "Strategy" at bounding box center [548, 76] width 39 height 10
